Goal: Task Accomplishment & Management: Complete application form

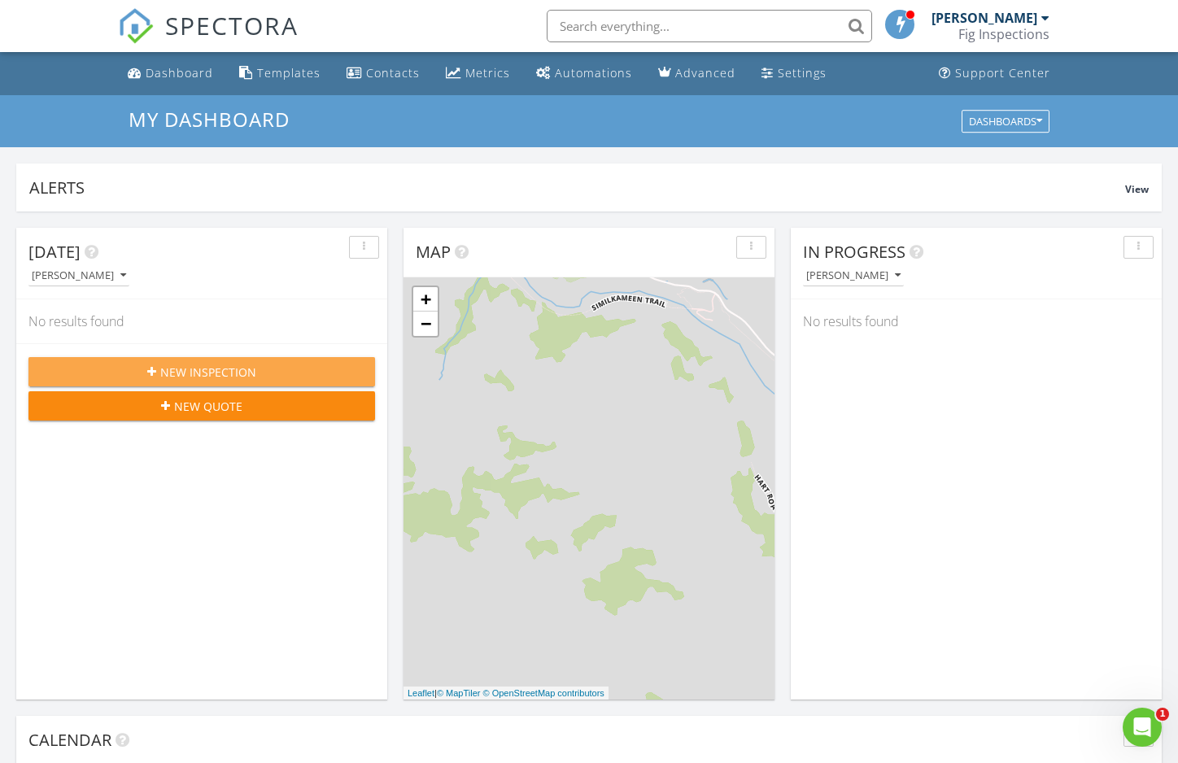
click at [199, 373] on span "New Inspection" at bounding box center [208, 372] width 96 height 17
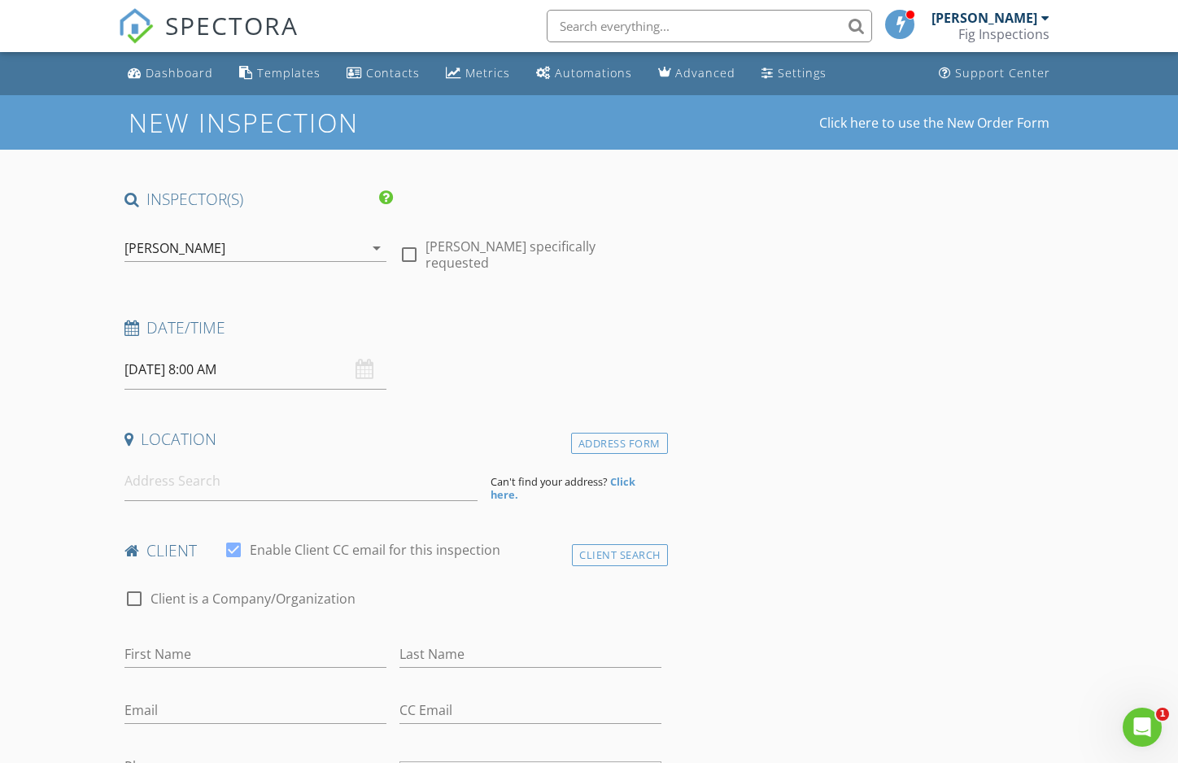
click at [364, 373] on div "08/29/2025 8:00 AM" at bounding box center [255, 370] width 262 height 40
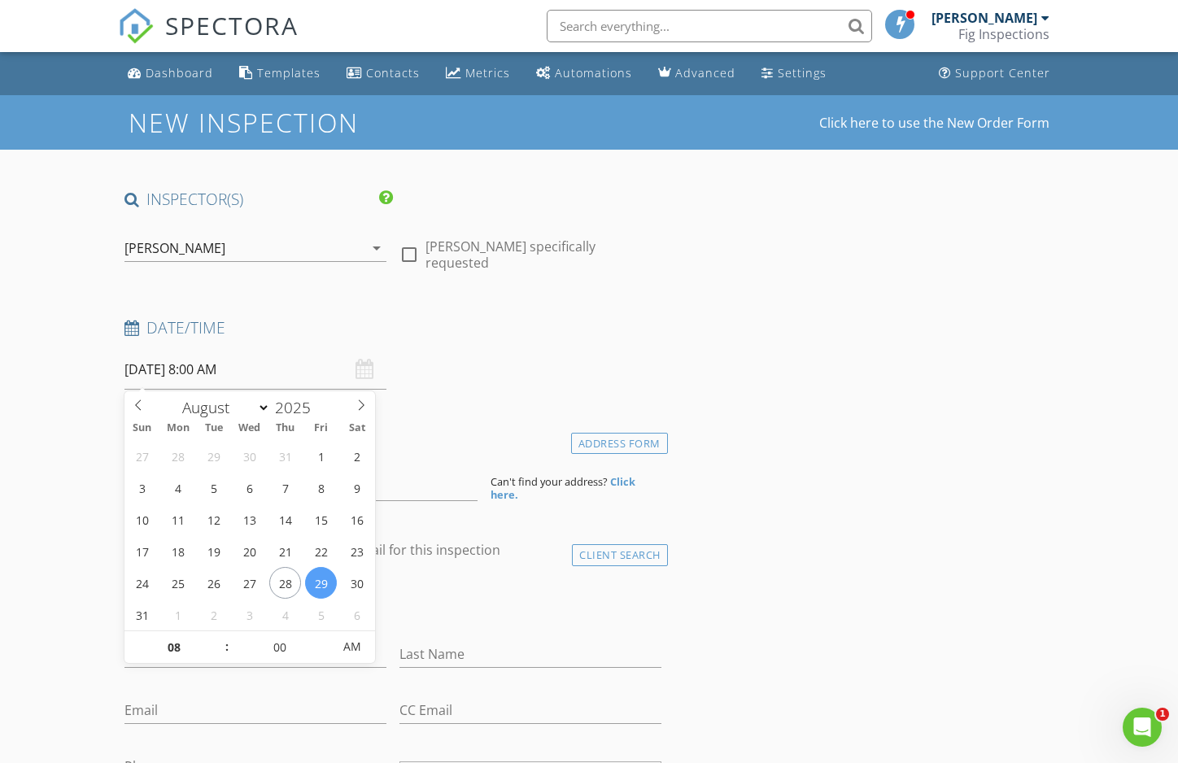
click at [198, 366] on input "08/29/2025 8:00 AM" at bounding box center [255, 370] width 262 height 40
type input "09"
type input "08/29/2025 9:00 AM"
click at [218, 638] on span at bounding box center [218, 639] width 11 height 16
type input "10"
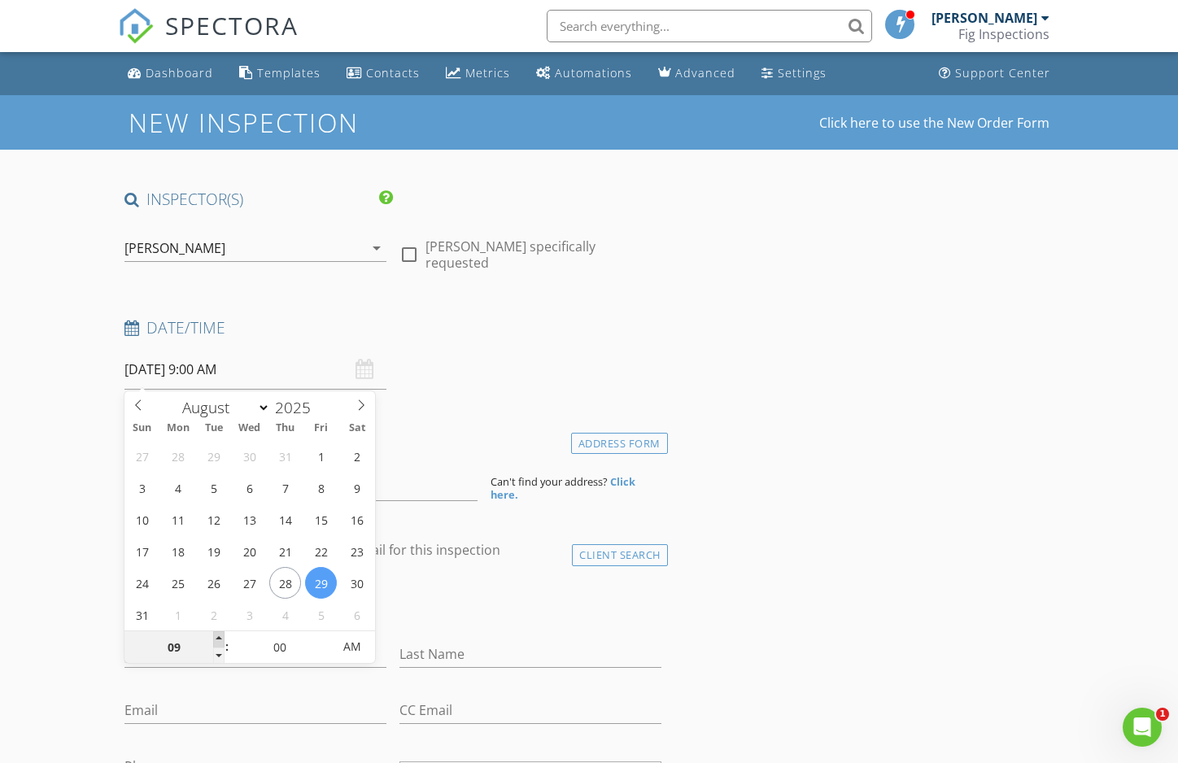
type input "08/29/2025 10:00 AM"
click at [218, 638] on span at bounding box center [218, 639] width 11 height 16
type input "11"
type input "08/29/2025 11:00 AM"
click at [218, 638] on span at bounding box center [218, 639] width 11 height 16
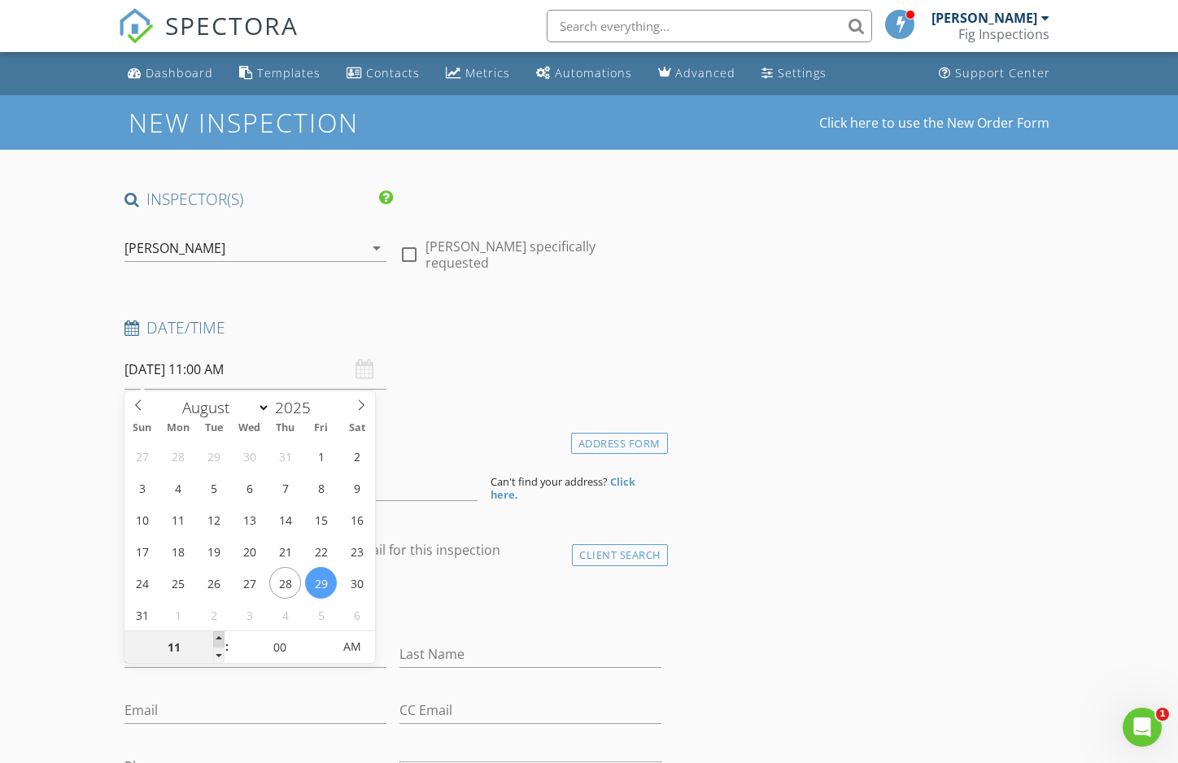
type input "12"
type input "[DATE] 12:00 PM"
click at [218, 638] on span at bounding box center [218, 639] width 11 height 16
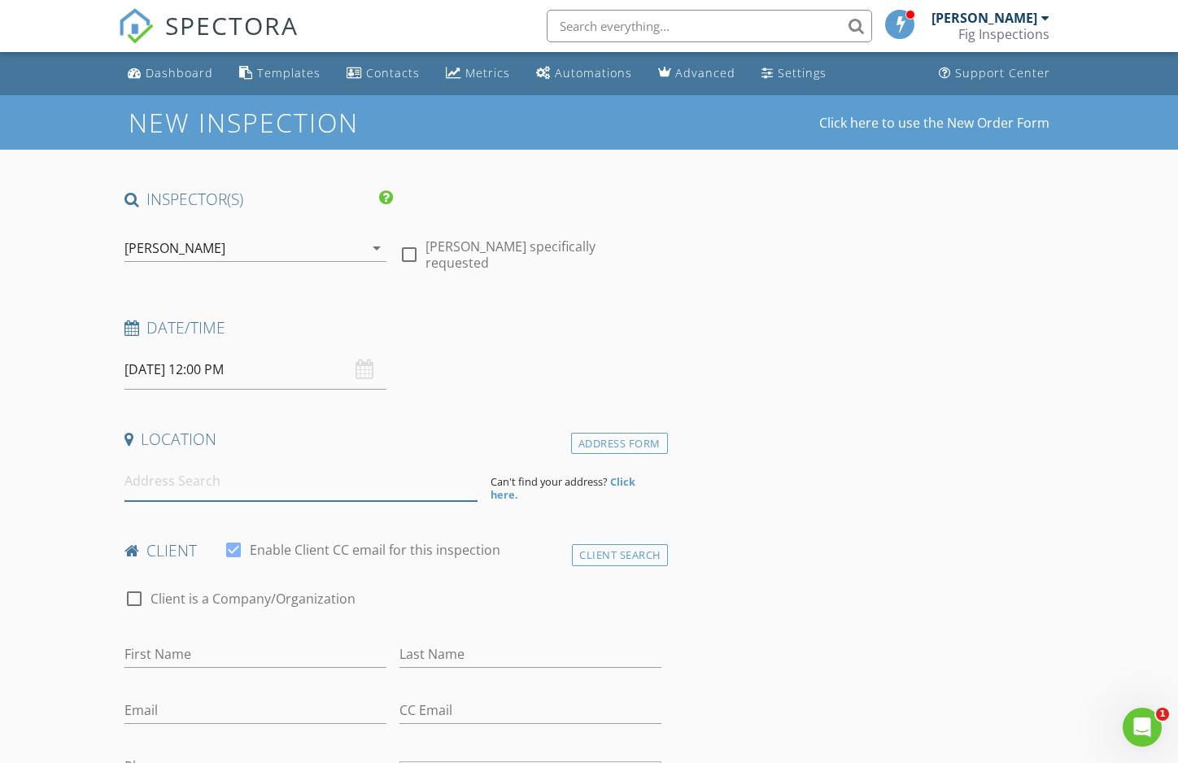
click at [339, 486] on input at bounding box center [300, 481] width 353 height 40
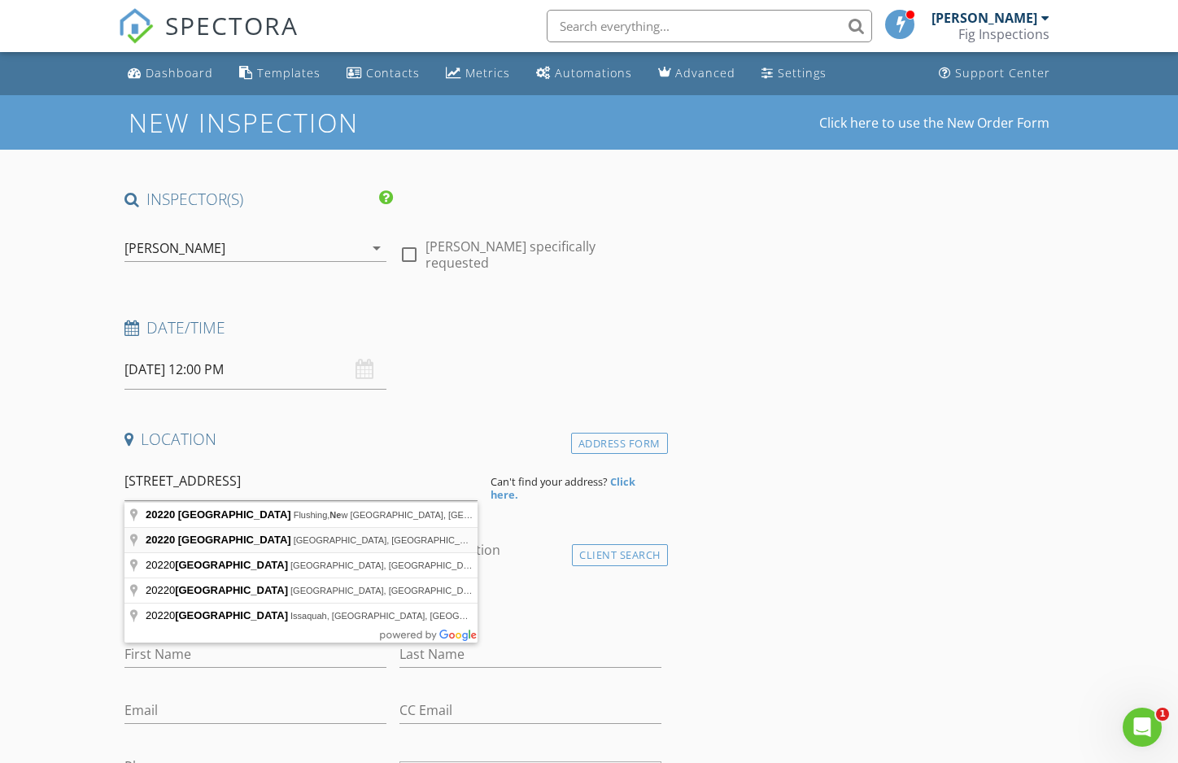
type input "20220 33rd Avenue Northeast, Lake Forest Park, WA, USA"
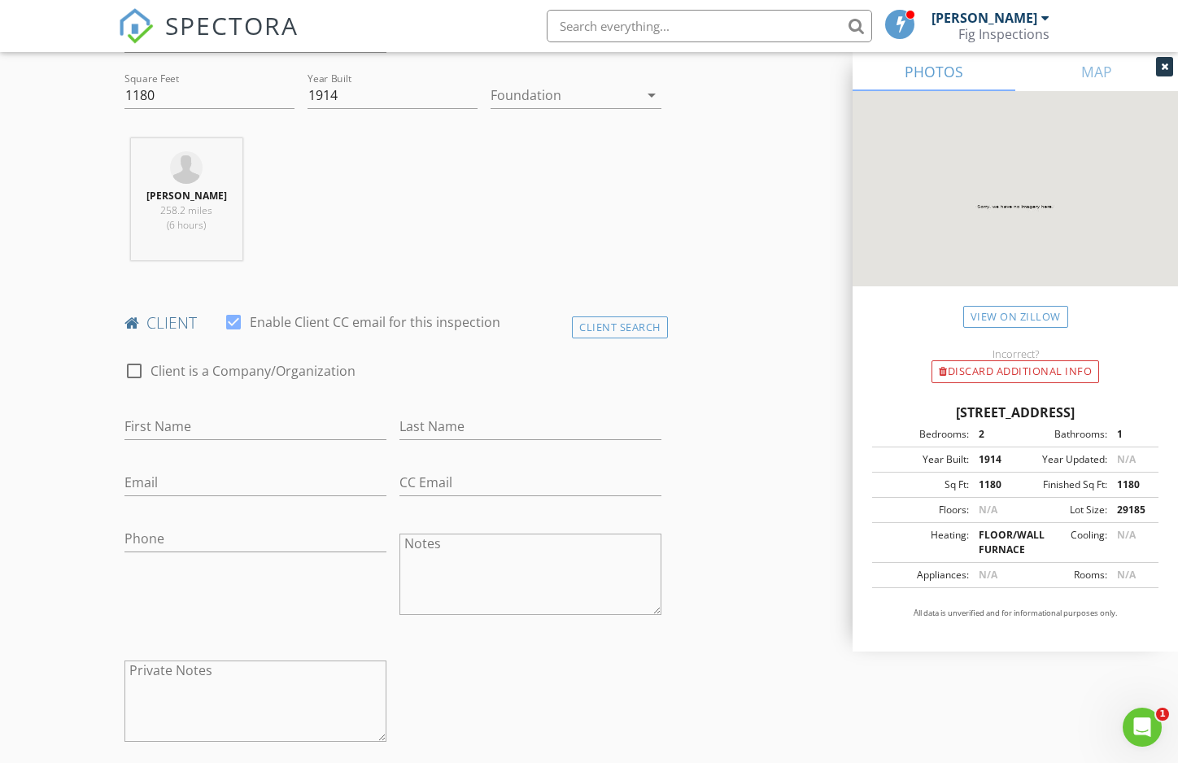
scroll to position [617, 0]
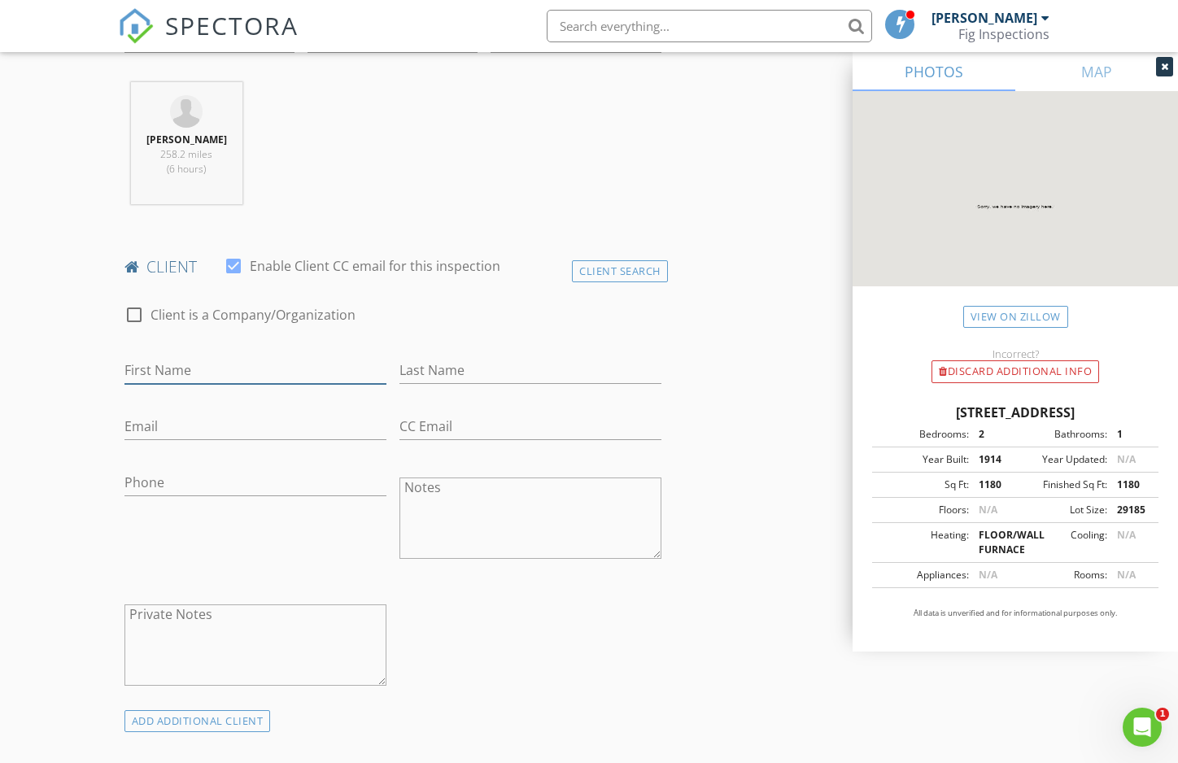
click at [181, 369] on input "First Name" at bounding box center [255, 370] width 262 height 27
type input "[PERSON_NAME]"
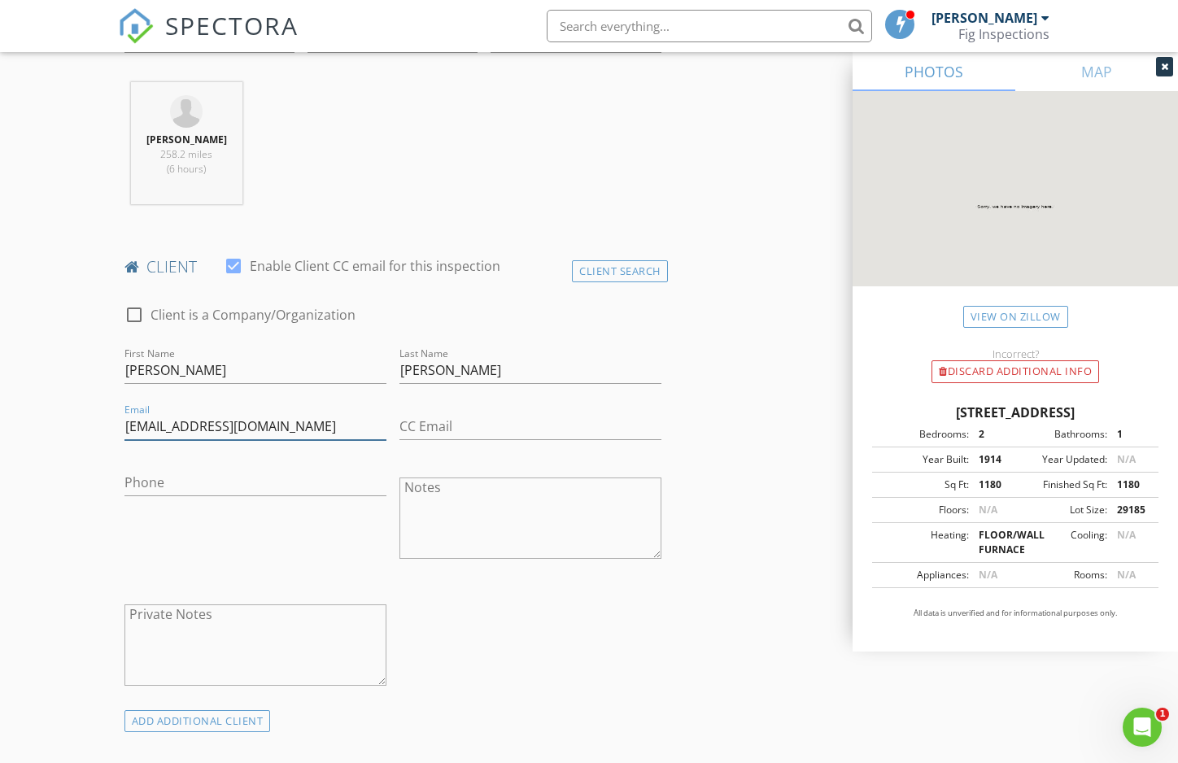
type input "[EMAIL_ADDRESS][DOMAIN_NAME]"
type input "[PHONE_NUMBER]"
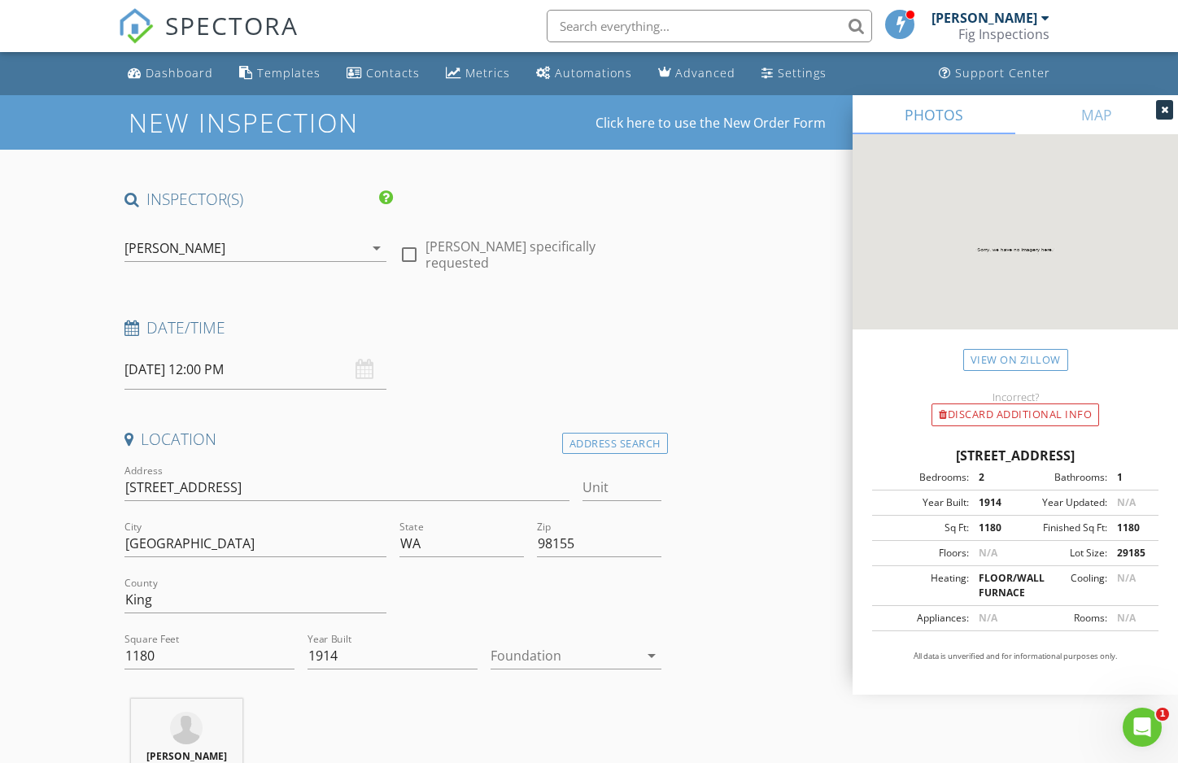
scroll to position [0, 0]
click at [379, 251] on icon "arrow_drop_down" at bounding box center [377, 248] width 20 height 20
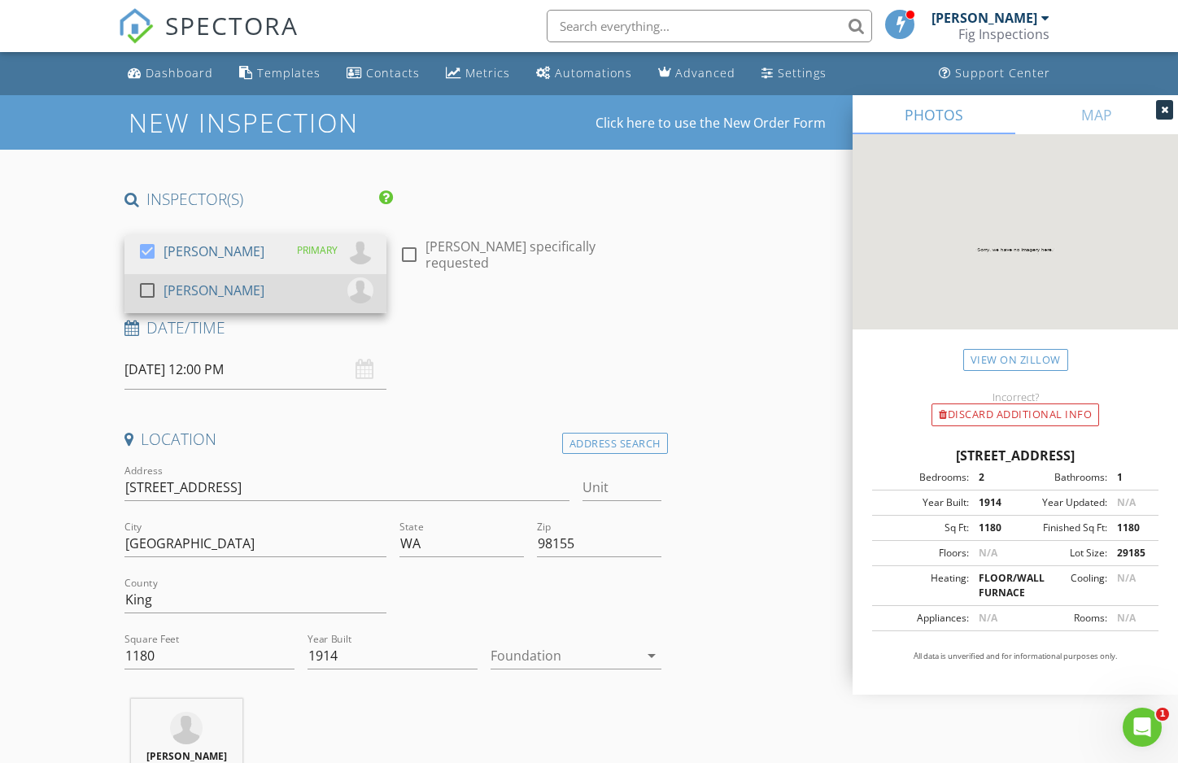
click at [152, 288] on div at bounding box center [147, 291] width 28 height 28
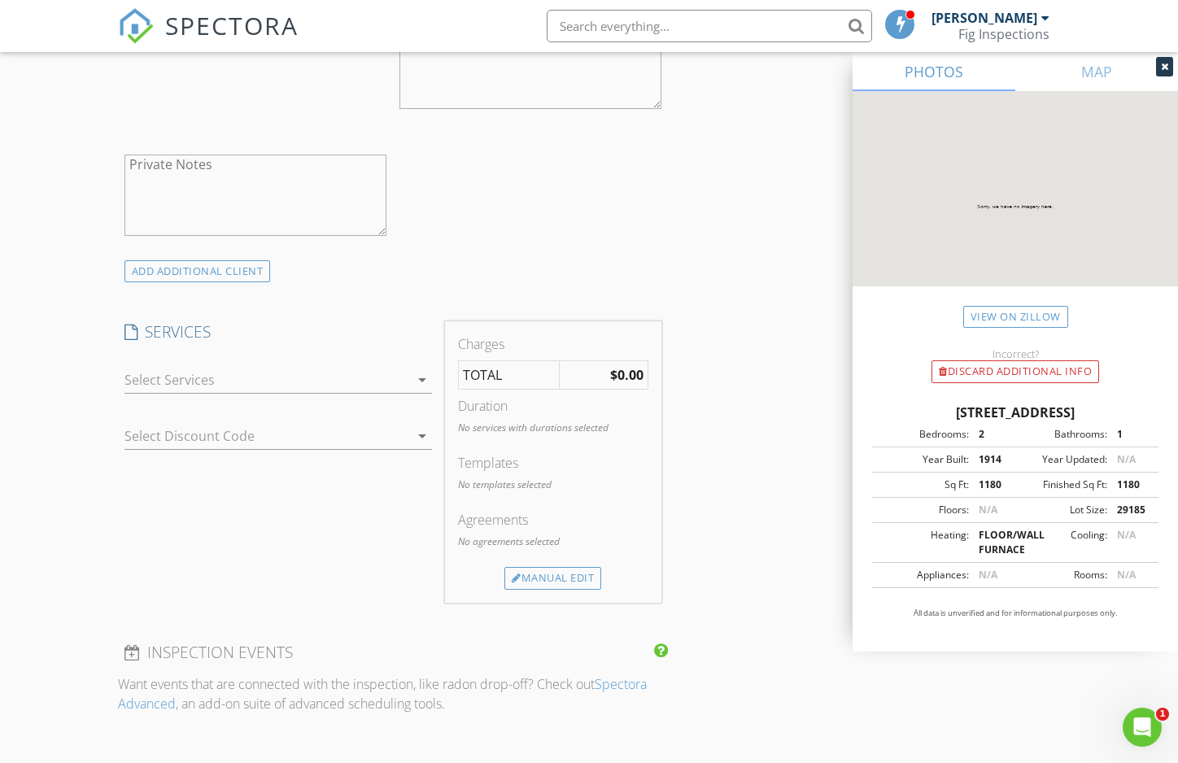
scroll to position [1189, 0]
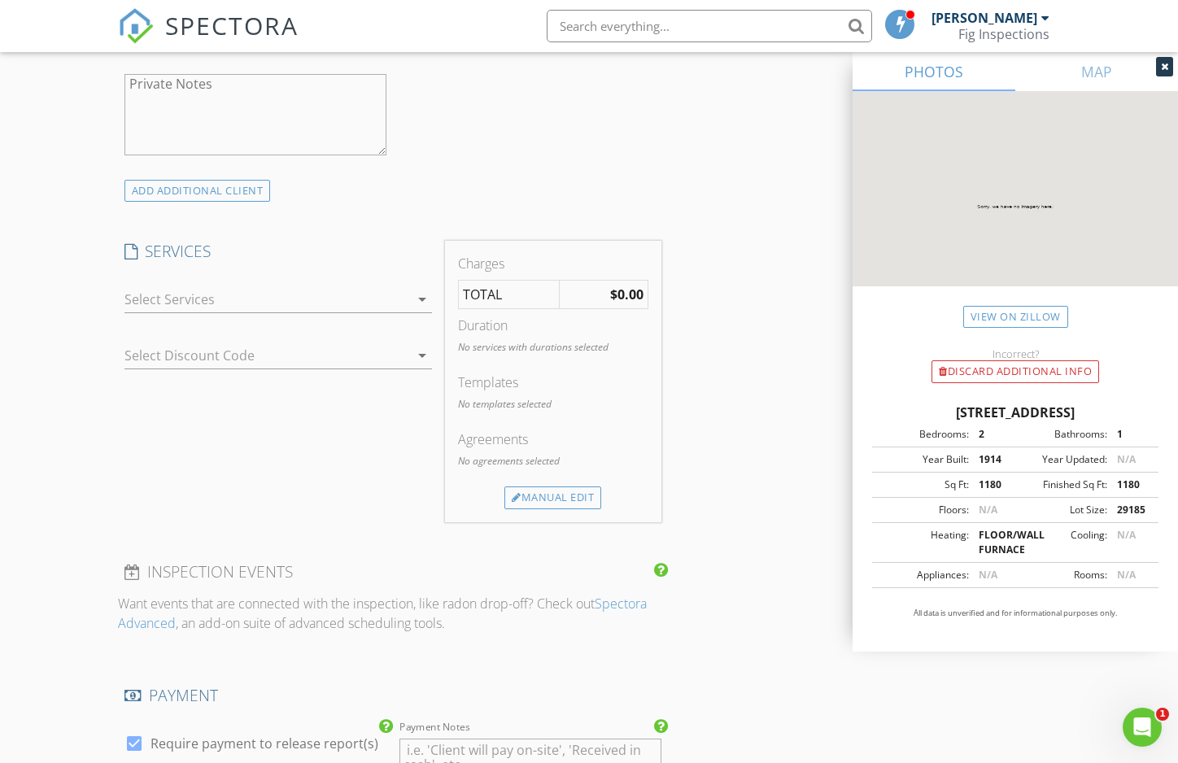
click at [424, 291] on icon "arrow_drop_down" at bounding box center [422, 300] width 20 height 20
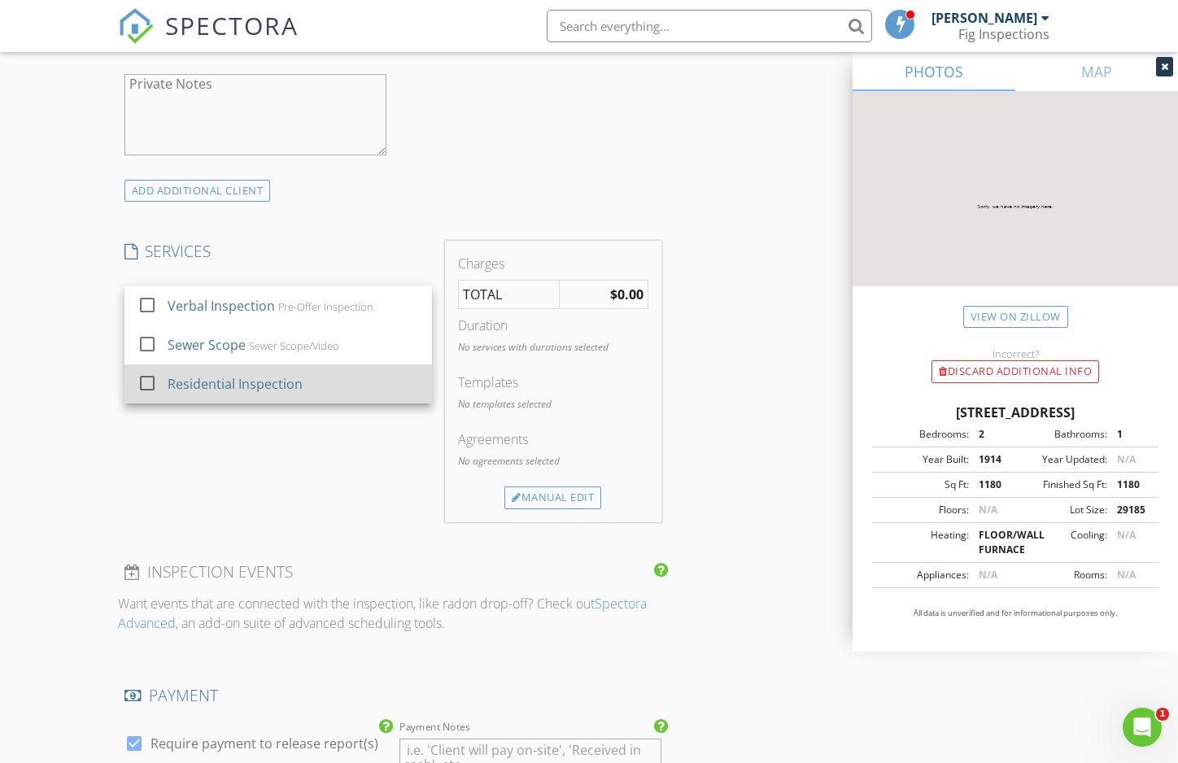
click at [145, 373] on div at bounding box center [147, 383] width 28 height 28
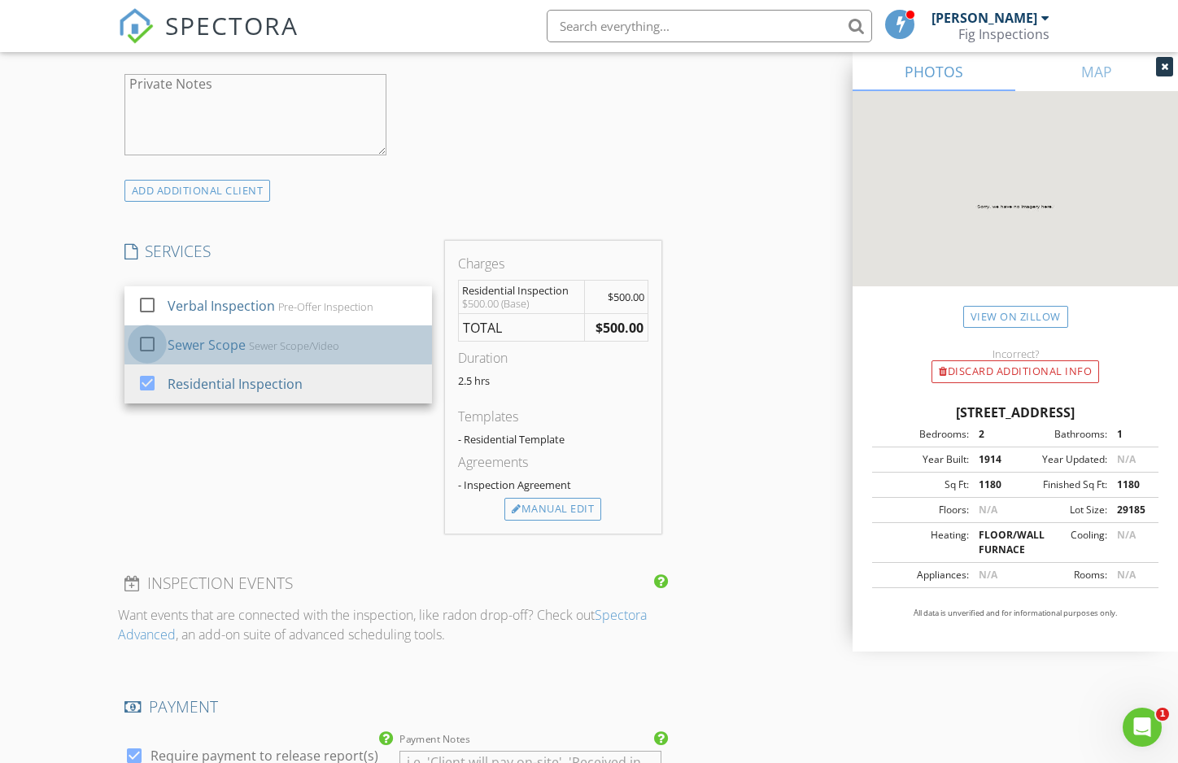
click at [147, 332] on div at bounding box center [147, 344] width 28 height 28
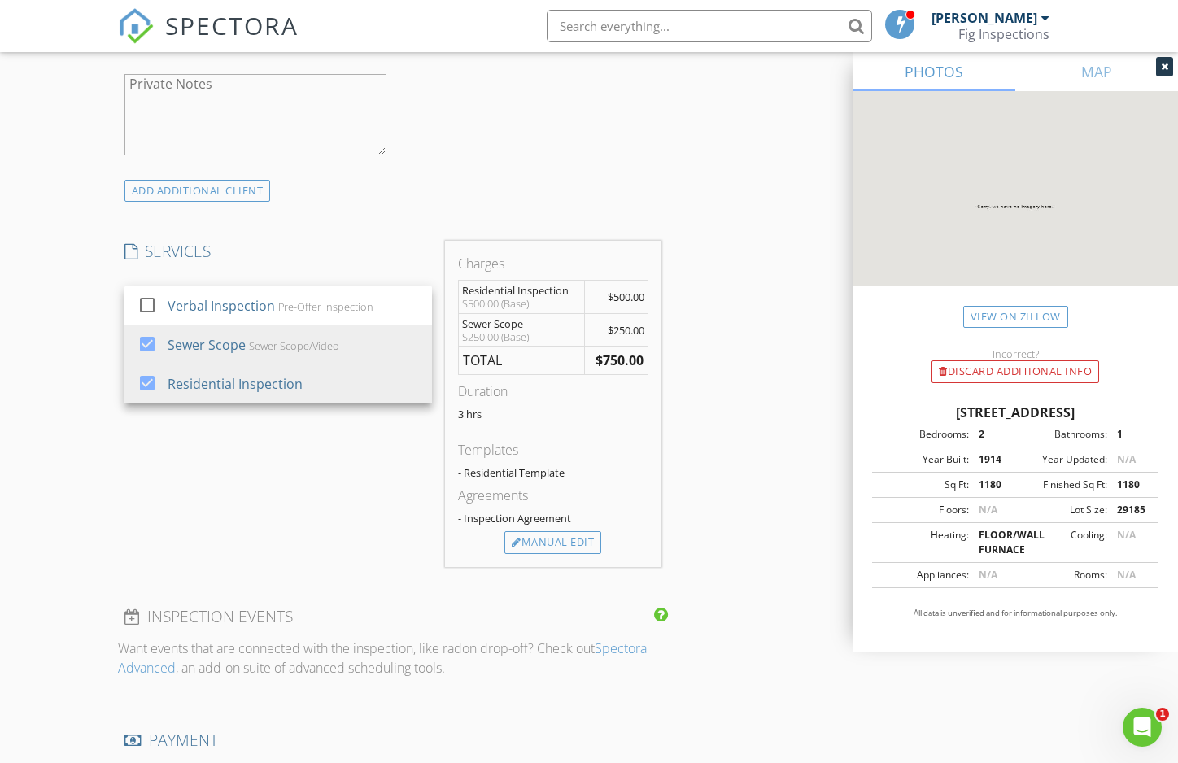
click at [230, 465] on div "SERVICES check_box_outline_blank Verbal Inspection Pre-Offer Inspection check_b…" at bounding box center [278, 404] width 321 height 326
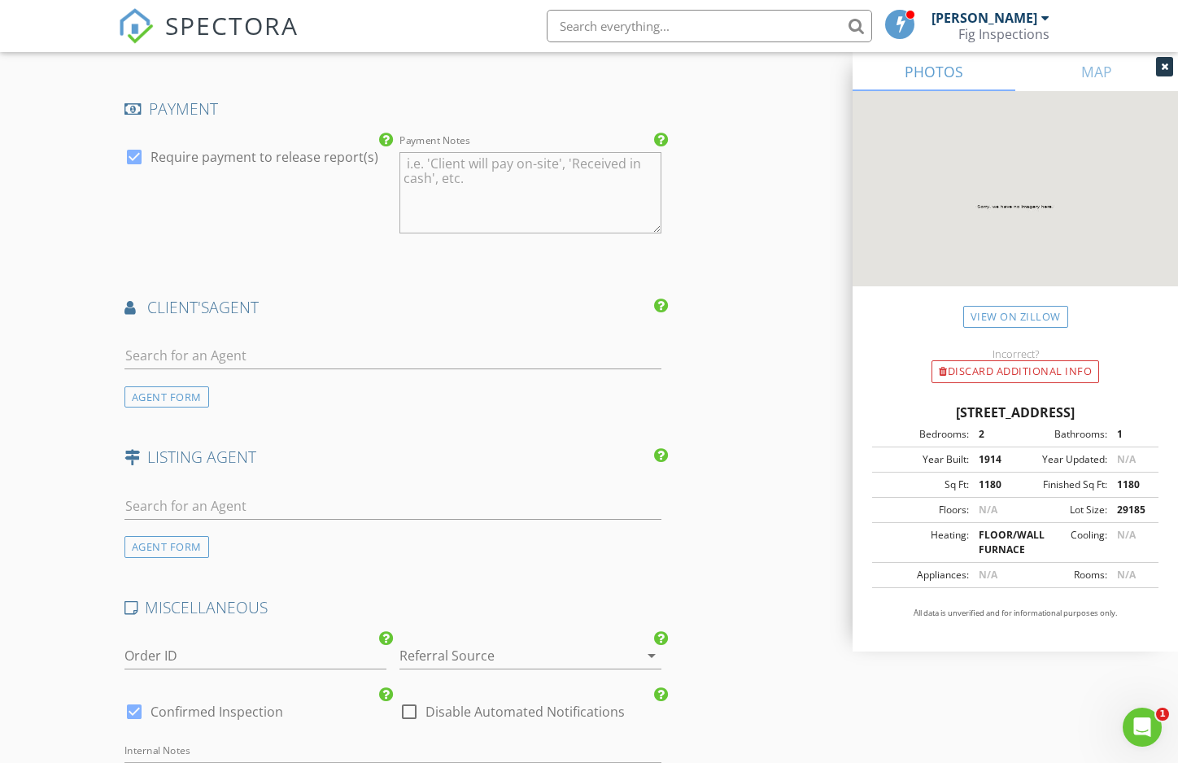
scroll to position [1839, 0]
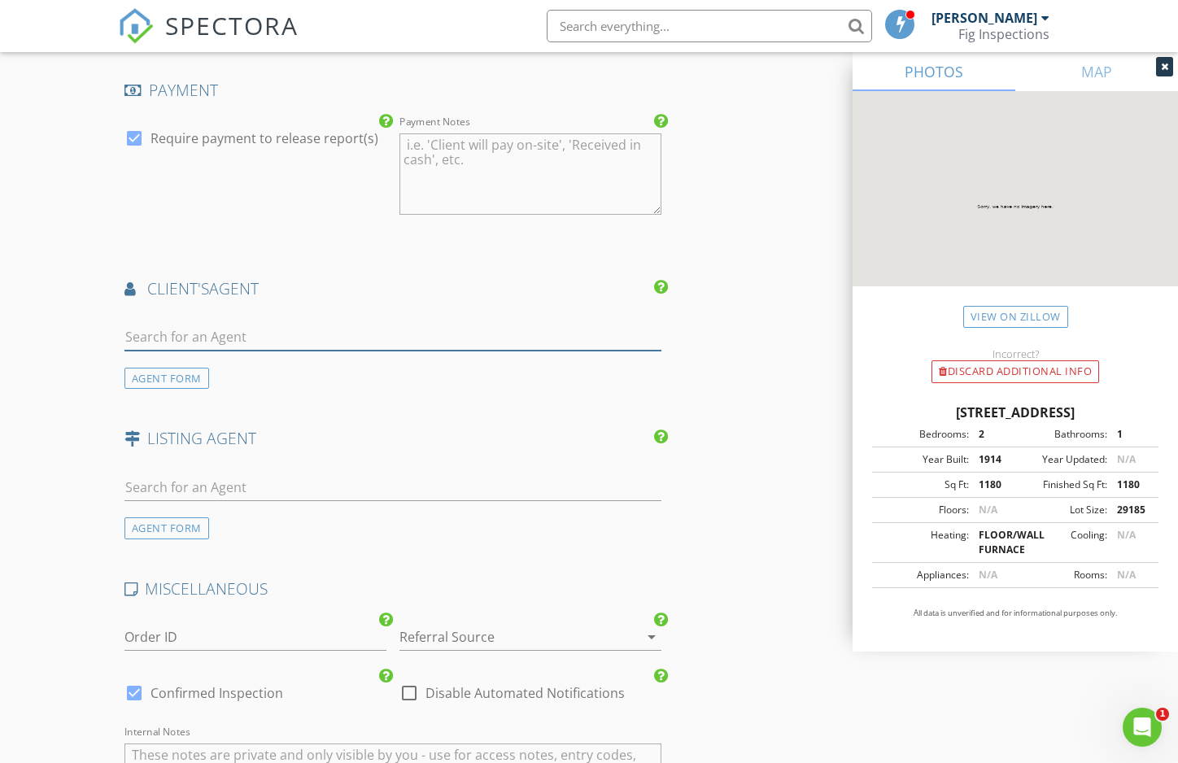
click at [285, 325] on input "text" at bounding box center [392, 337] width 537 height 27
type input "Alex"
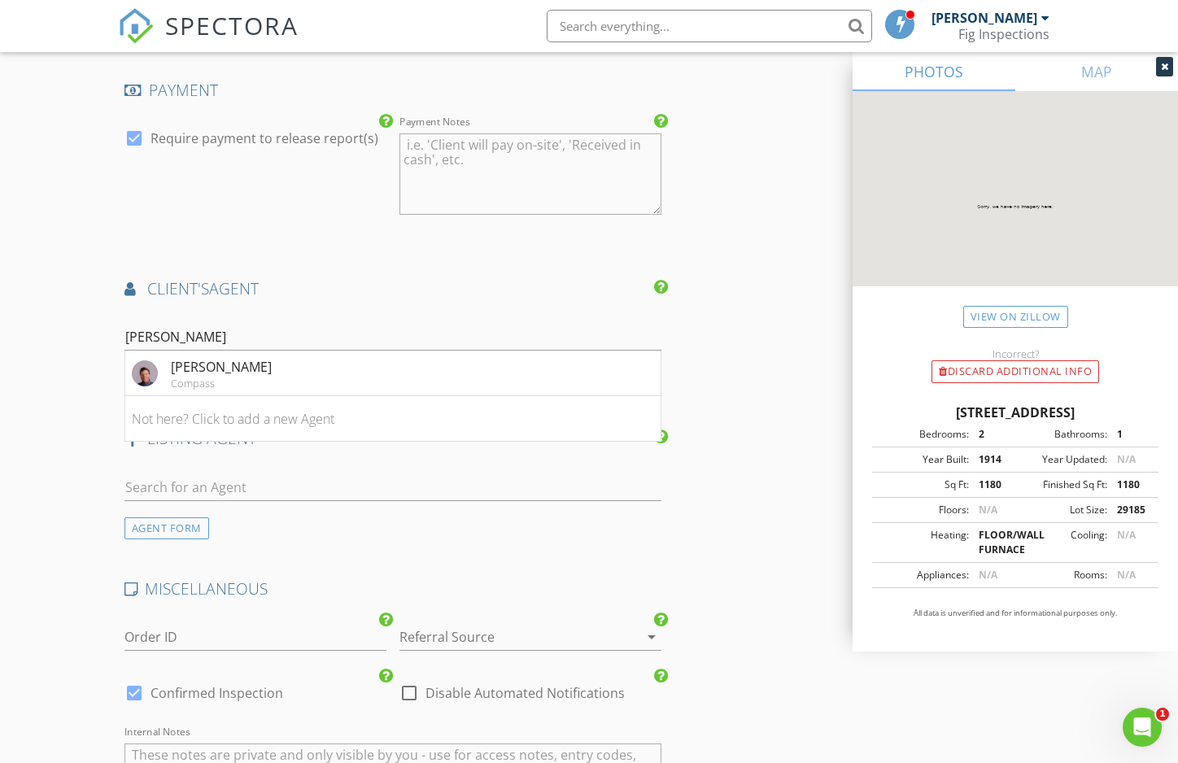
click at [270, 356] on li "Alexander Keyes Compass" at bounding box center [392, 374] width 535 height 46
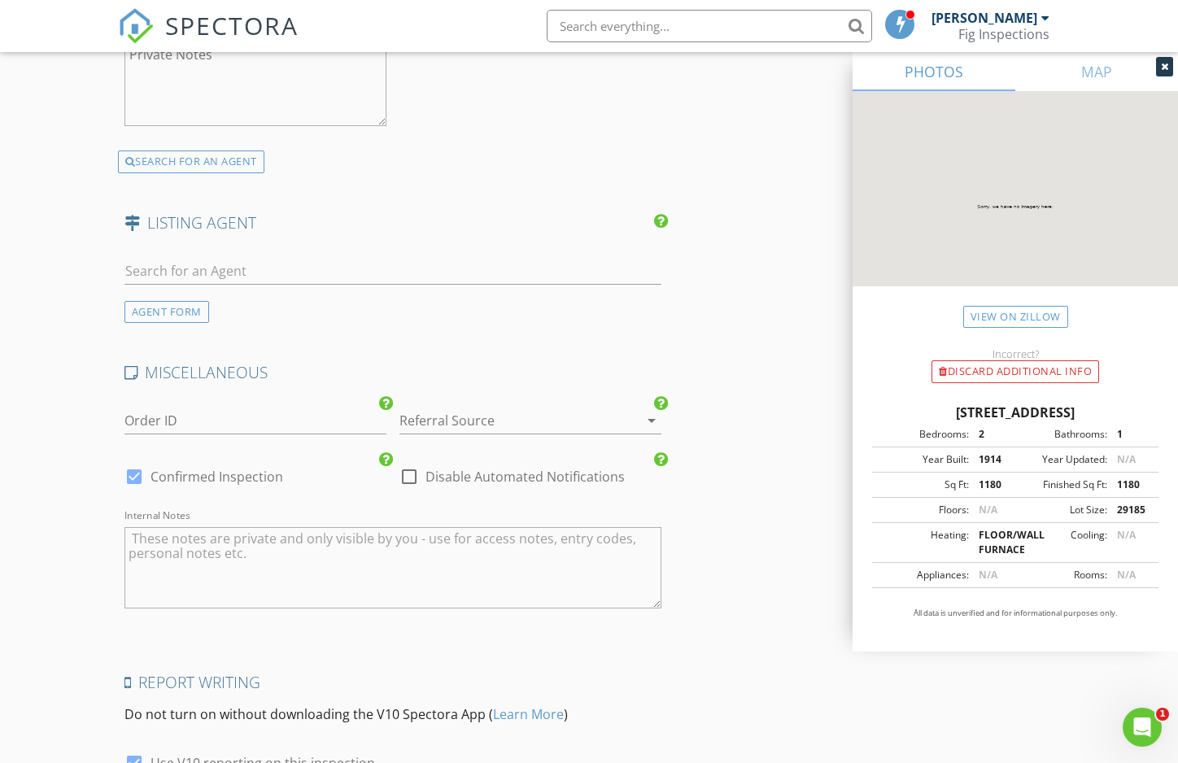
scroll to position [2575, 0]
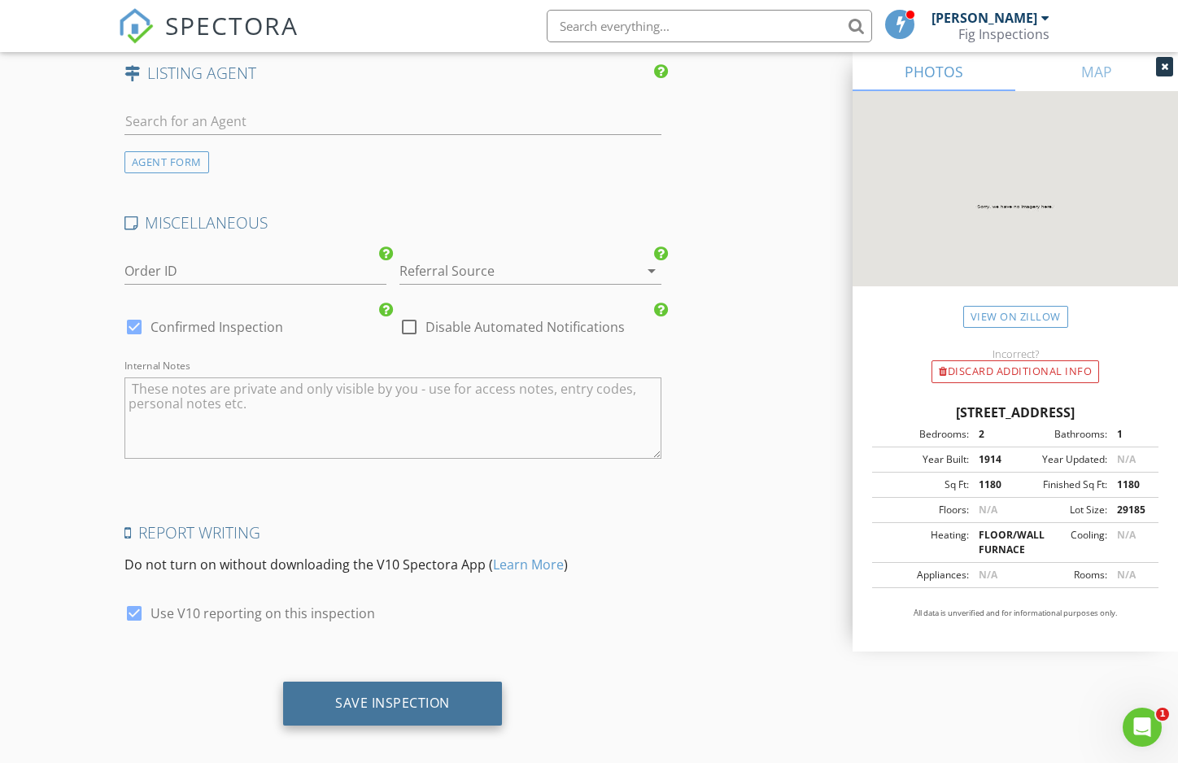
click at [399, 695] on div "Save Inspection" at bounding box center [392, 703] width 115 height 16
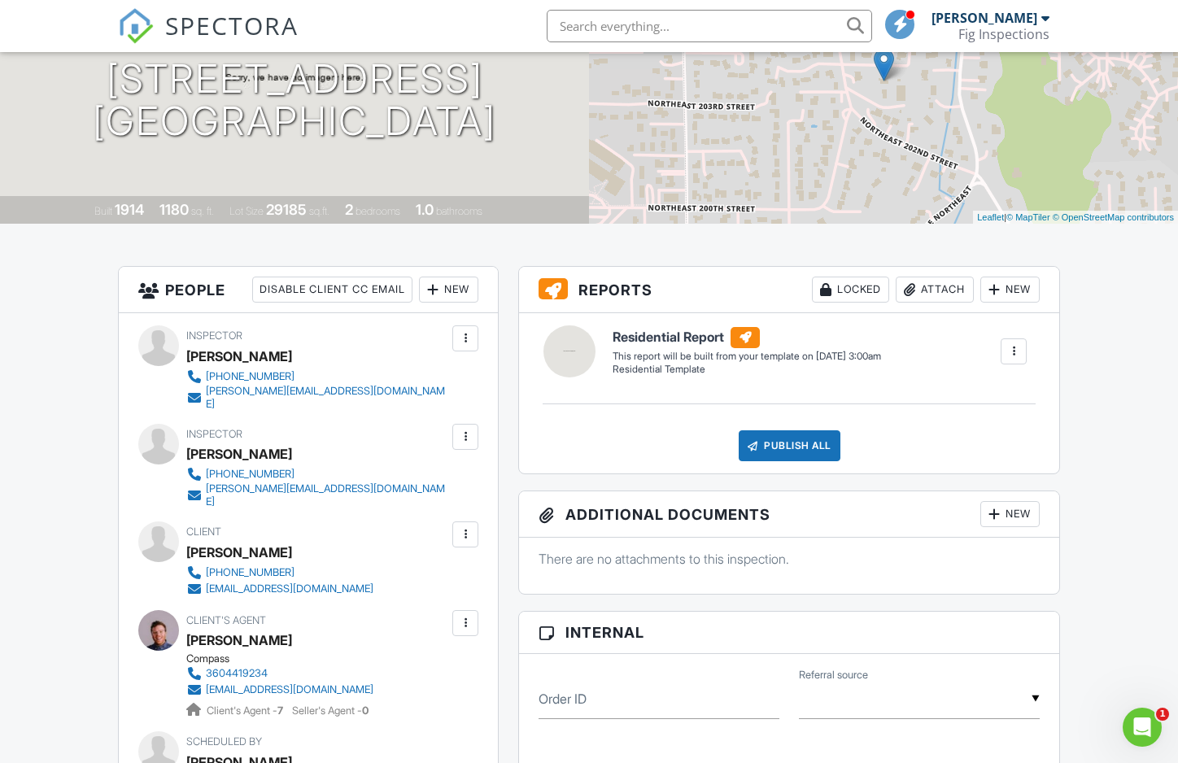
scroll to position [214, 0]
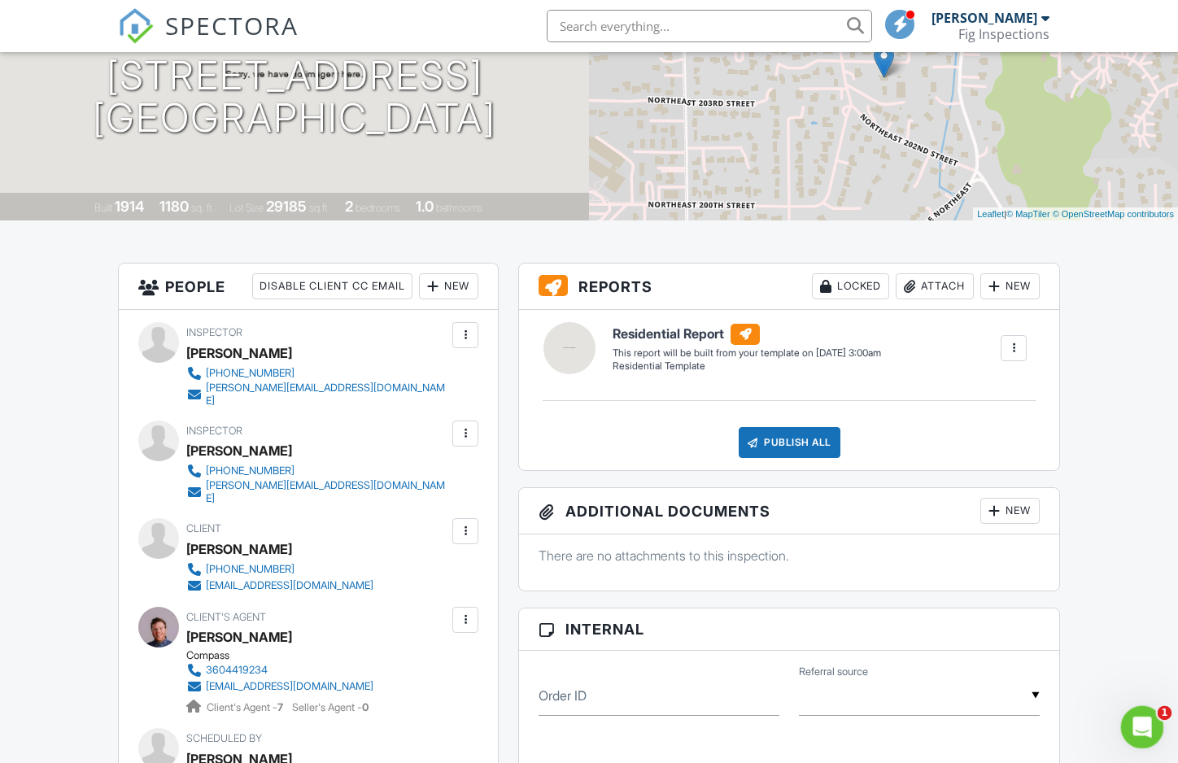
click at [1151, 725] on div "Open Intercom Messenger" at bounding box center [1140, 725] width 54 height 54
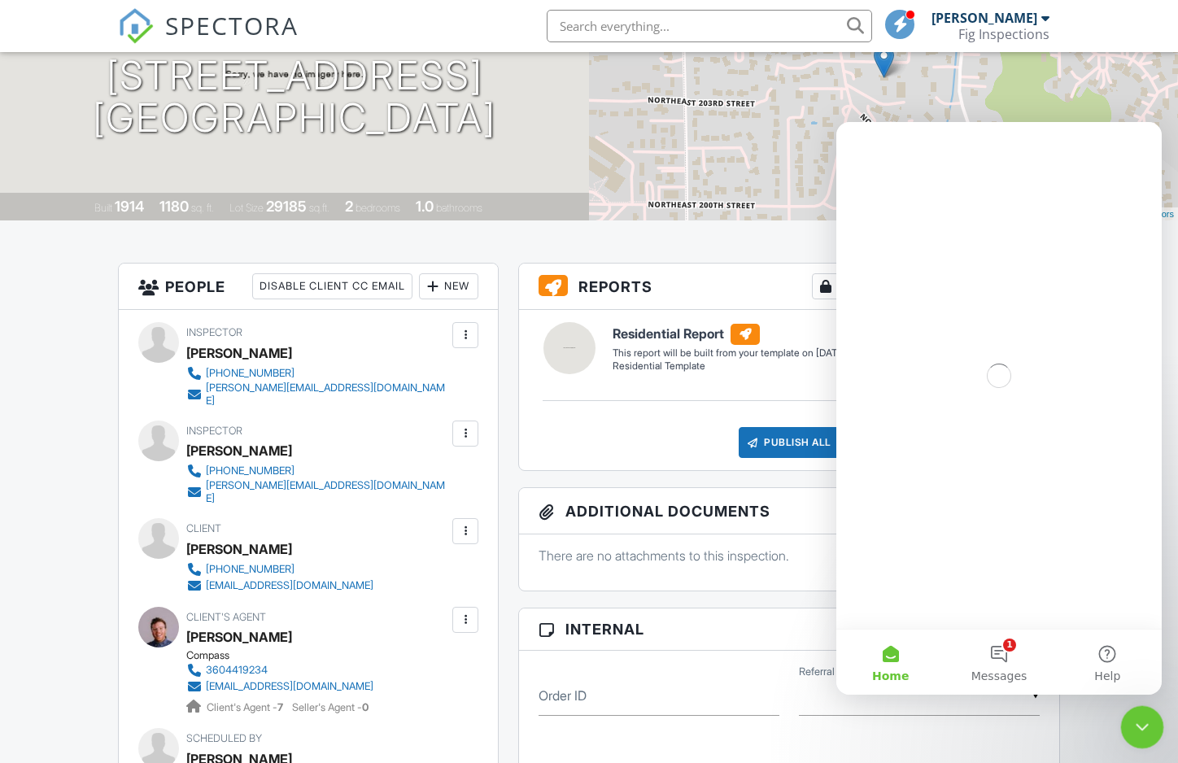
scroll to position [0, 0]
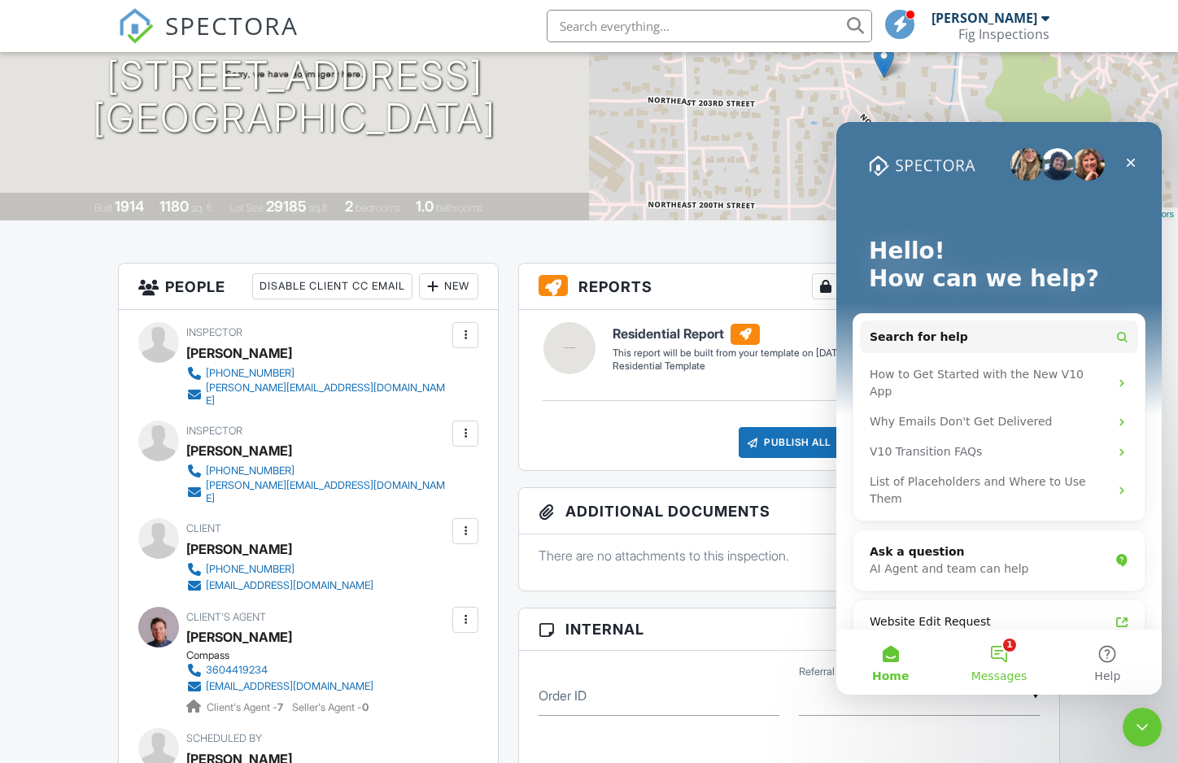
click at [1003, 651] on button "1 Messages" at bounding box center [999, 662] width 108 height 65
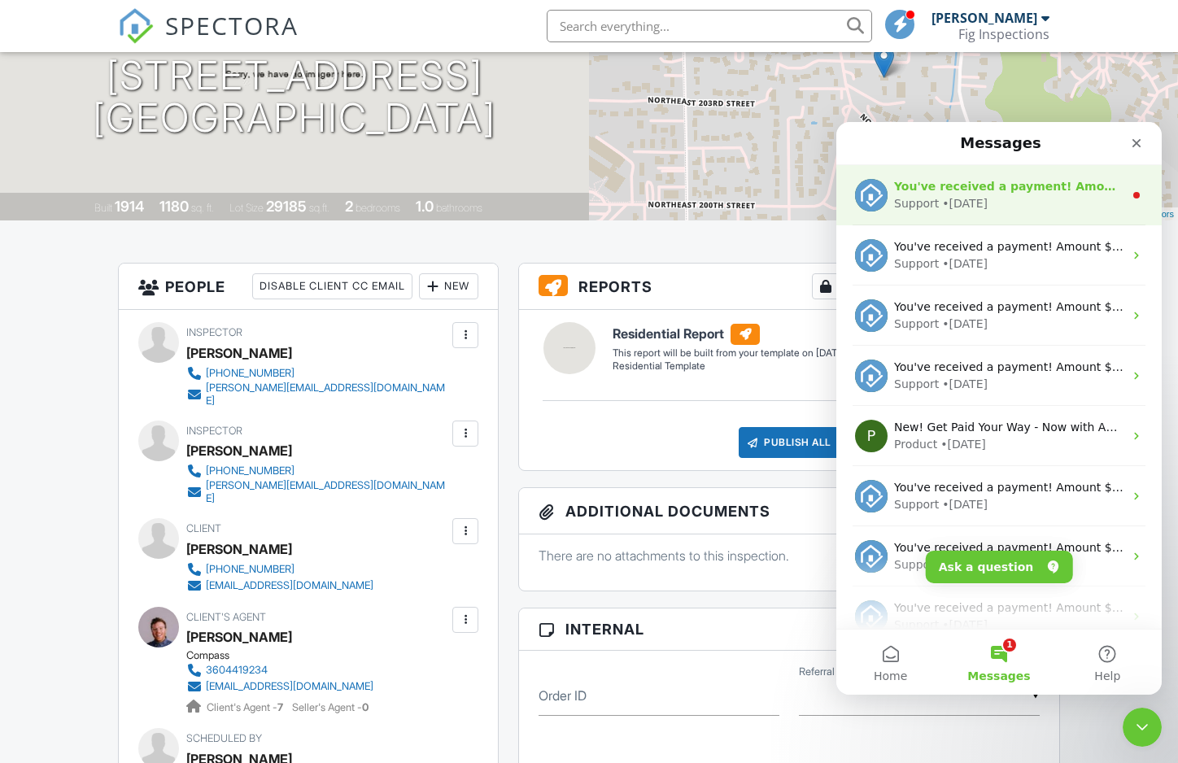
click at [1014, 198] on div "Support • [DATE]" at bounding box center [1008, 203] width 229 height 17
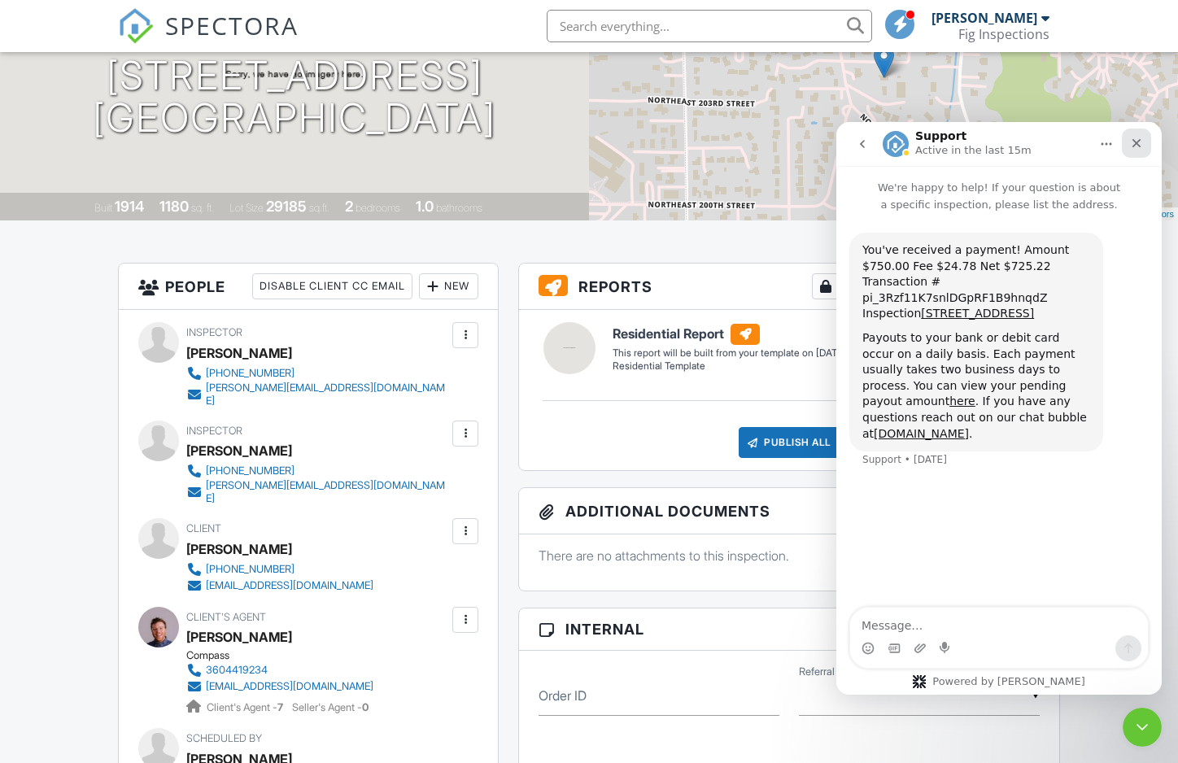
click at [1134, 148] on icon "Close" at bounding box center [1136, 143] width 13 height 13
